Goal: Navigation & Orientation: Find specific page/section

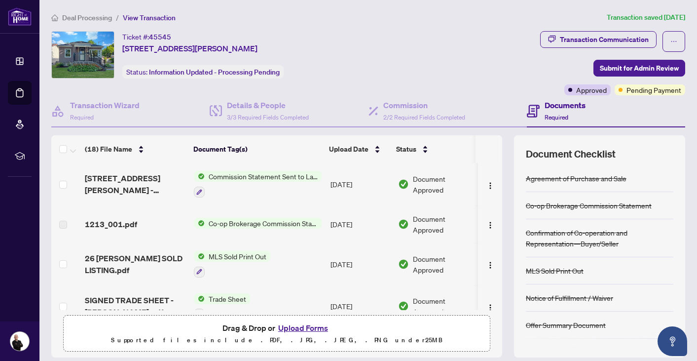
click at [96, 17] on span "Deal Processing" at bounding box center [87, 17] width 50 height 9
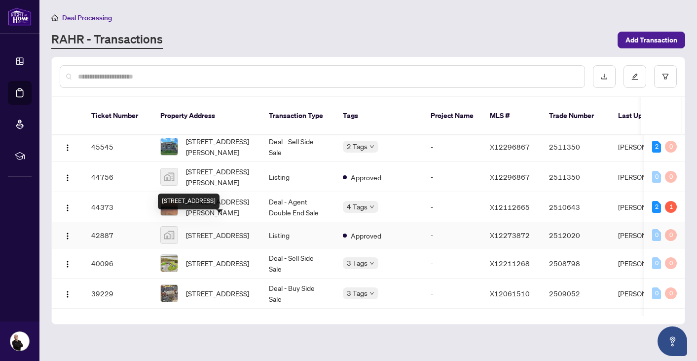
scroll to position [67, 0]
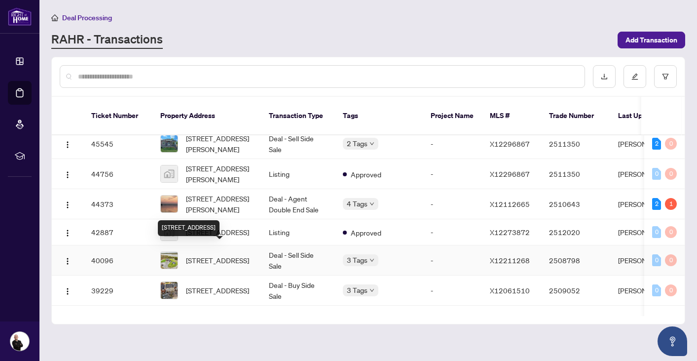
click at [215, 255] on span "[STREET_ADDRESS]" at bounding box center [217, 260] width 63 height 11
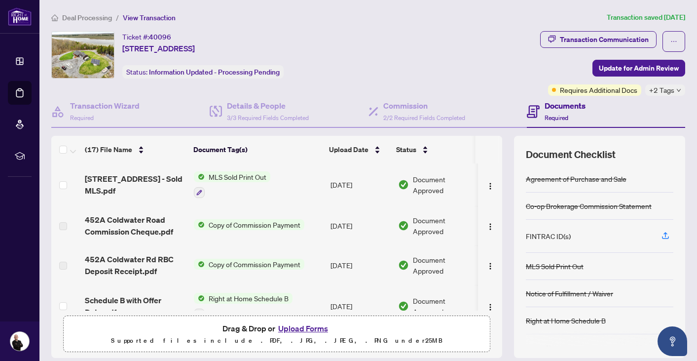
click at [680, 89] on icon "down" at bounding box center [679, 90] width 4 height 3
click at [469, 62] on div "Ticket #: [STREET_ADDRESS] Status: Information Updated - Processing Pending" at bounding box center [293, 54] width 485 height 47
